Goal: Task Accomplishment & Management: Manage account settings

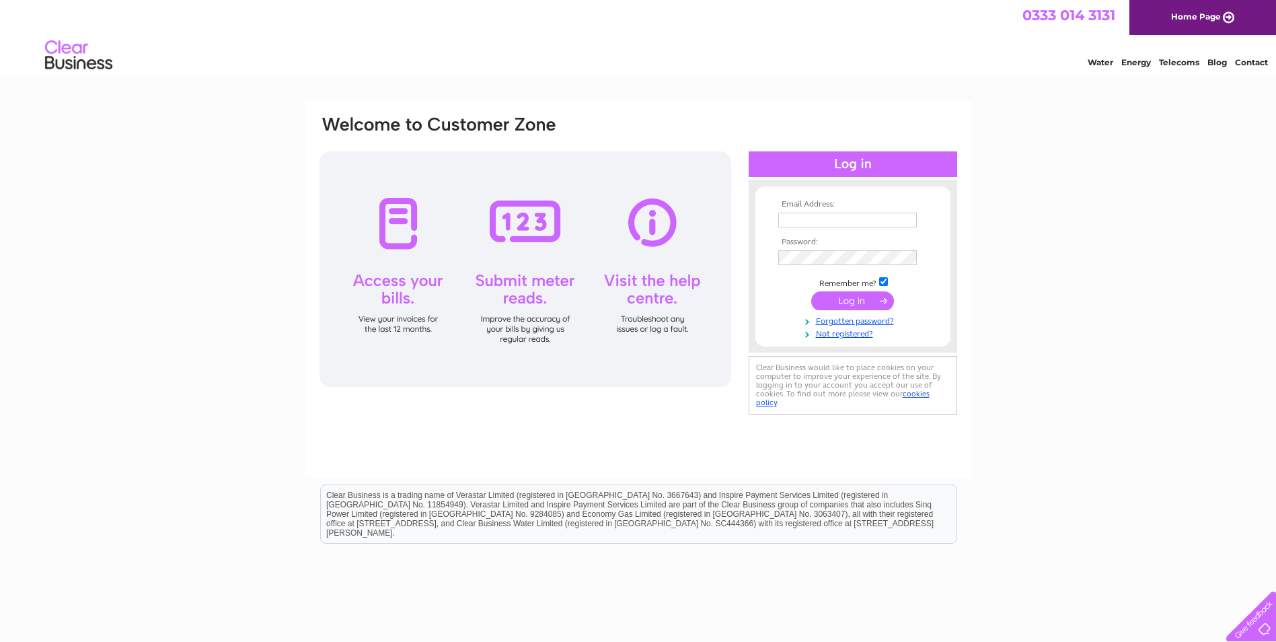
type input "villagelane@hotmail.co.uk"
click at [871, 296] on input "submit" at bounding box center [852, 300] width 83 height 19
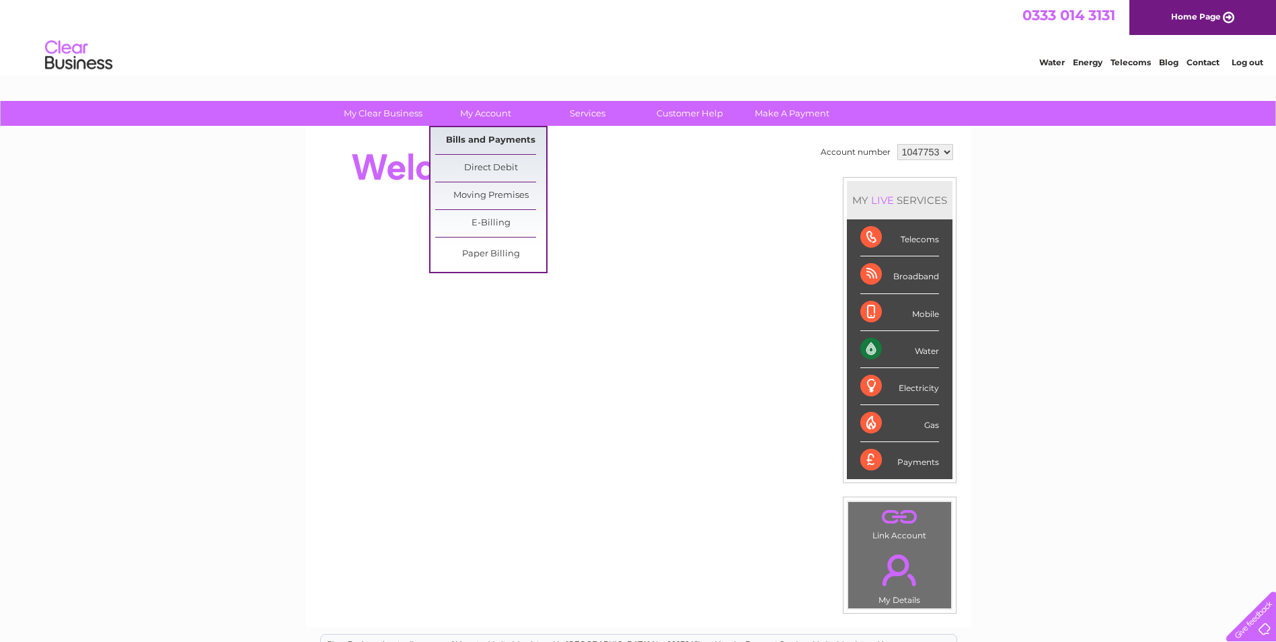
click at [489, 139] on link "Bills and Payments" at bounding box center [490, 140] width 111 height 27
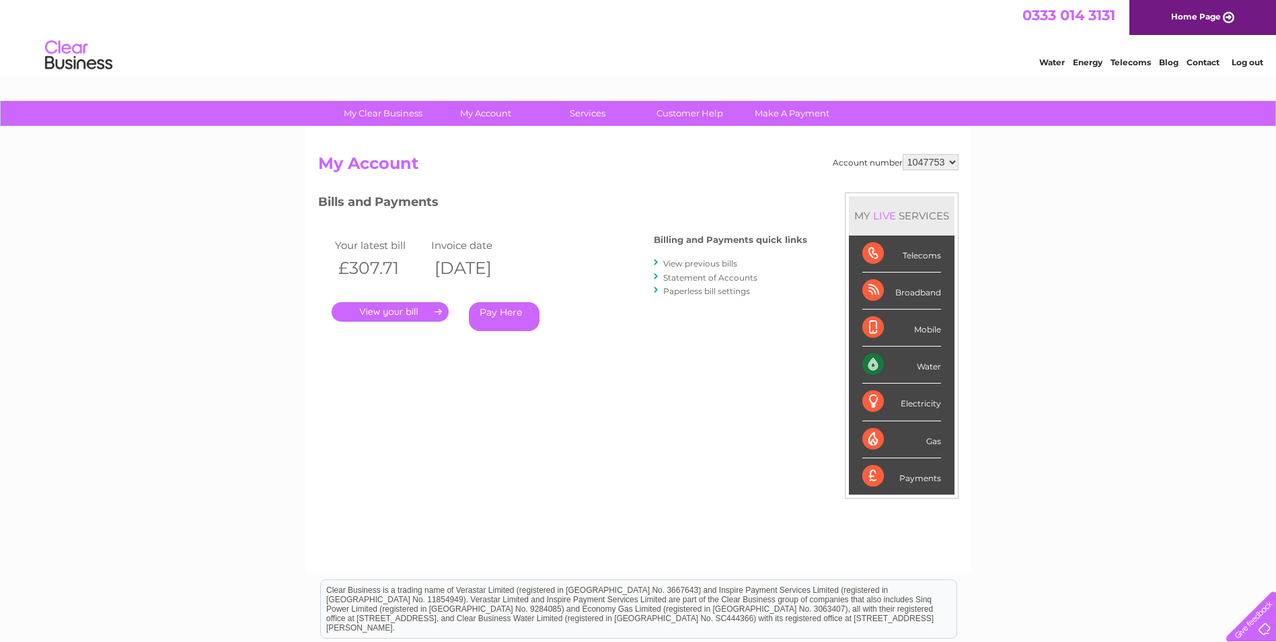
click at [422, 311] on link "." at bounding box center [390, 312] width 117 height 20
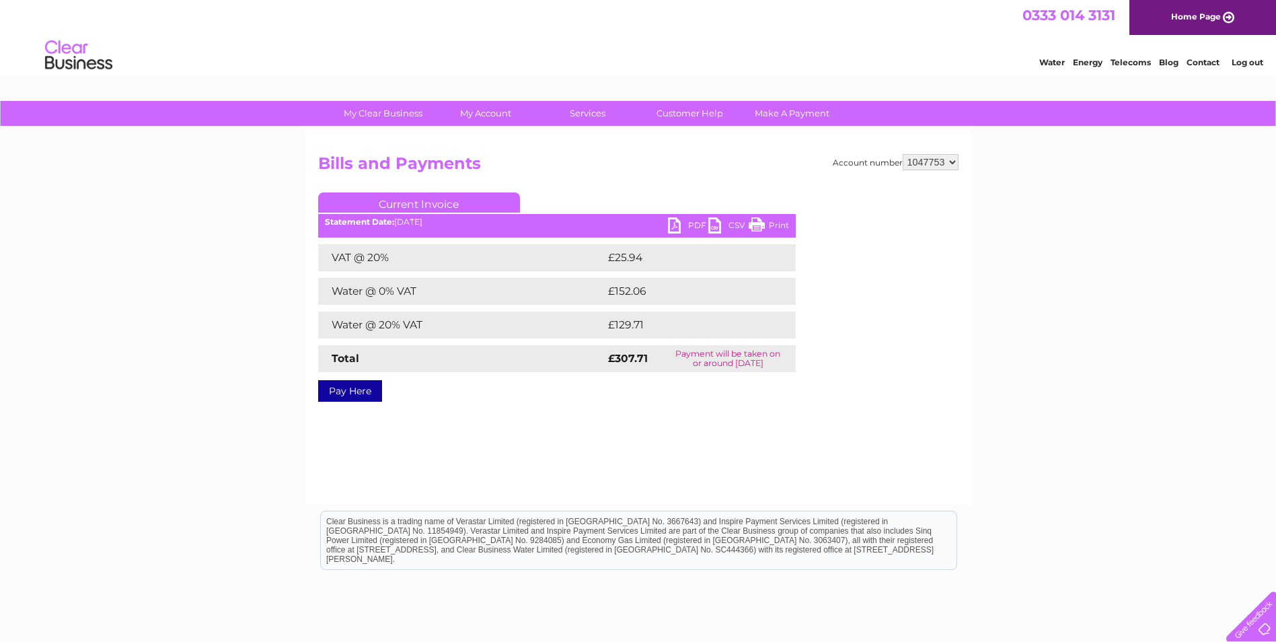
click at [768, 227] on link "Print" at bounding box center [769, 227] width 40 height 20
click at [677, 230] on link "PDF" at bounding box center [688, 227] width 40 height 20
